Goal: Information Seeking & Learning: Learn about a topic

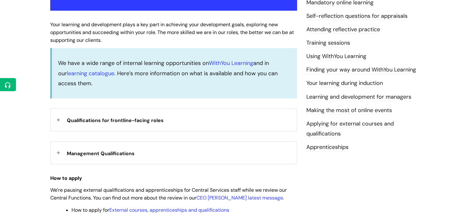
scroll to position [156, 0]
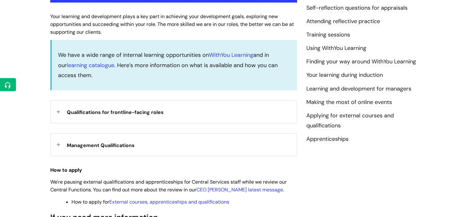
click at [58, 111] on div "Qualifications for frontline-facing roles" at bounding box center [174, 112] width 246 height 22
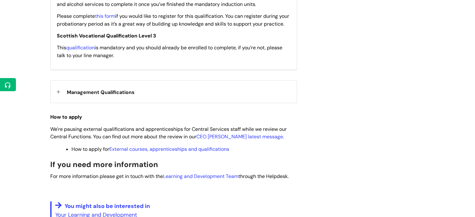
scroll to position [312, 0]
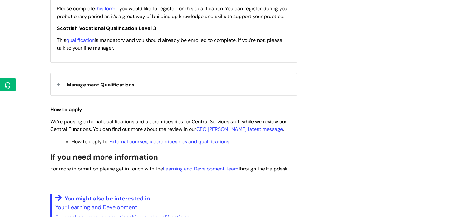
click at [56, 91] on div "Management Qualifications" at bounding box center [174, 84] width 246 height 22
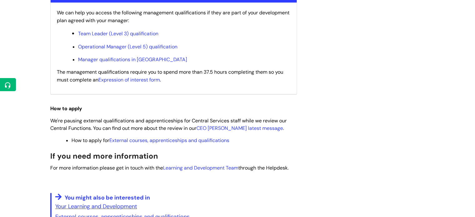
scroll to position [406, 0]
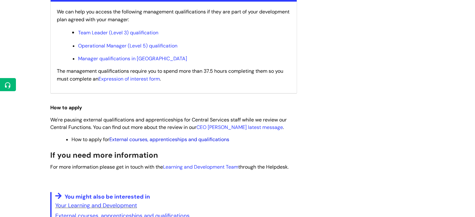
click at [177, 143] on link "External courses, apprenticeships and qualifications" at bounding box center [169, 139] width 120 height 7
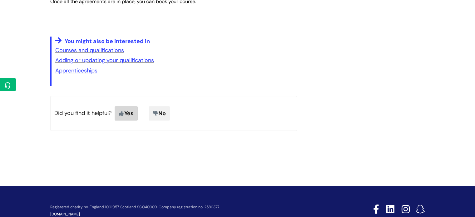
scroll to position [625, 0]
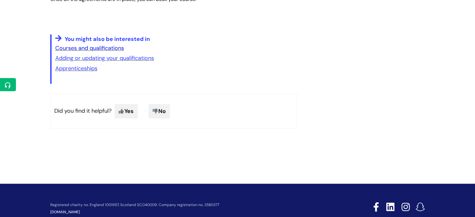
click at [104, 48] on link "Courses and qualifications" at bounding box center [89, 47] width 69 height 7
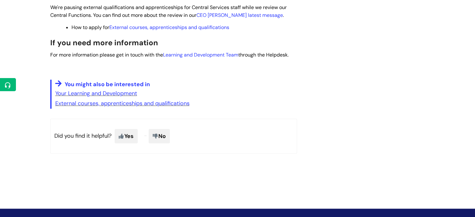
scroll to position [344, 0]
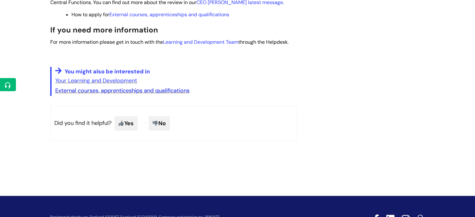
click at [156, 91] on link "External courses, apprenticeships and qualifications" at bounding box center [122, 90] width 134 height 7
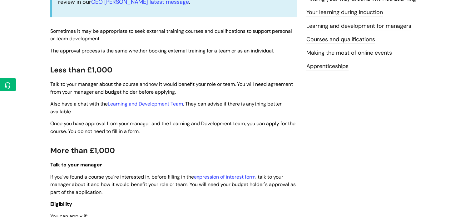
scroll to position [219, 0]
